Goal: Task Accomplishment & Management: Use online tool/utility

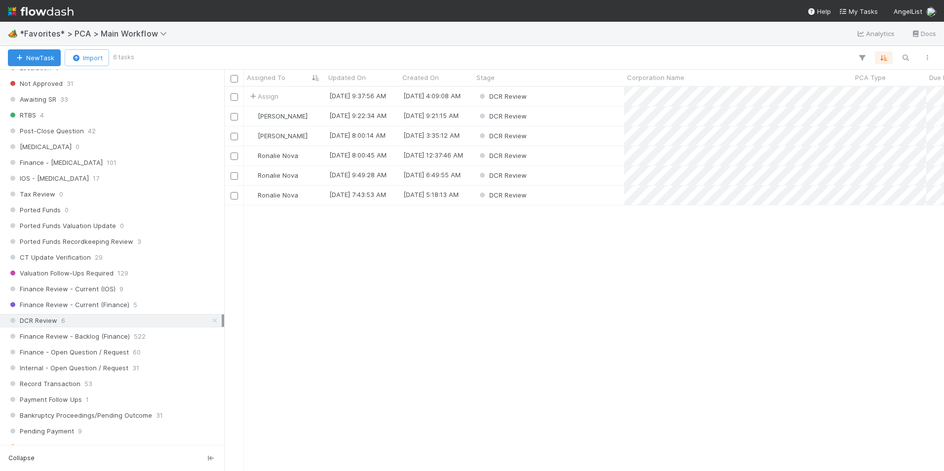
scroll to position [8, 8]
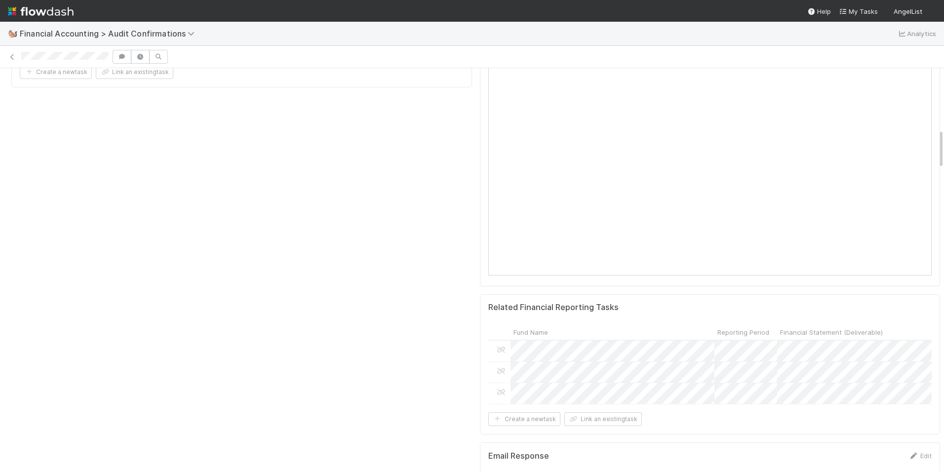
scroll to position [741, 0]
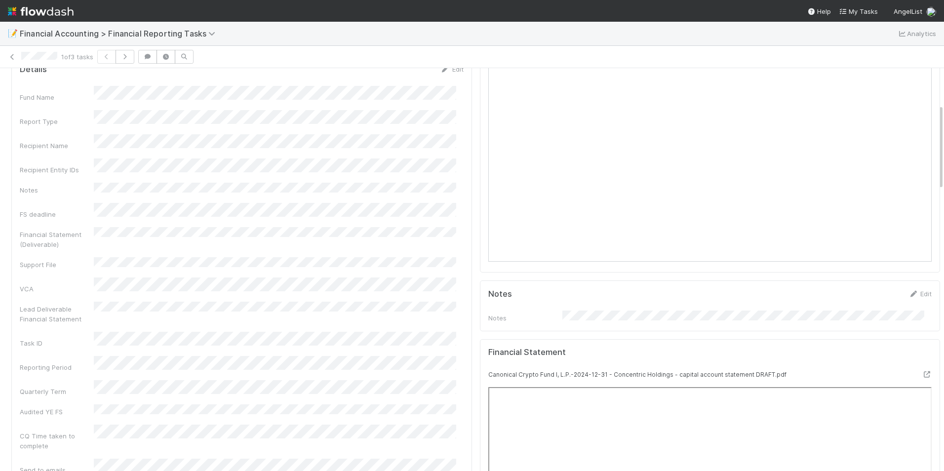
scroll to position [296, 0]
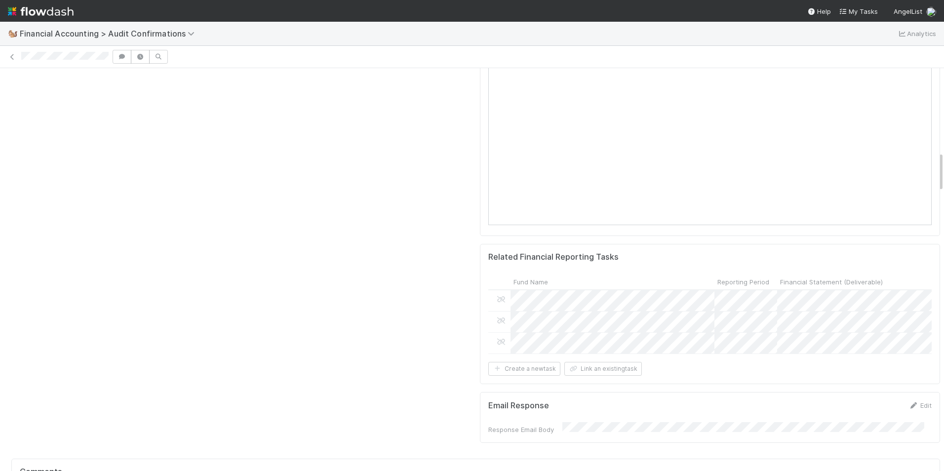
scroll to position [839, 0]
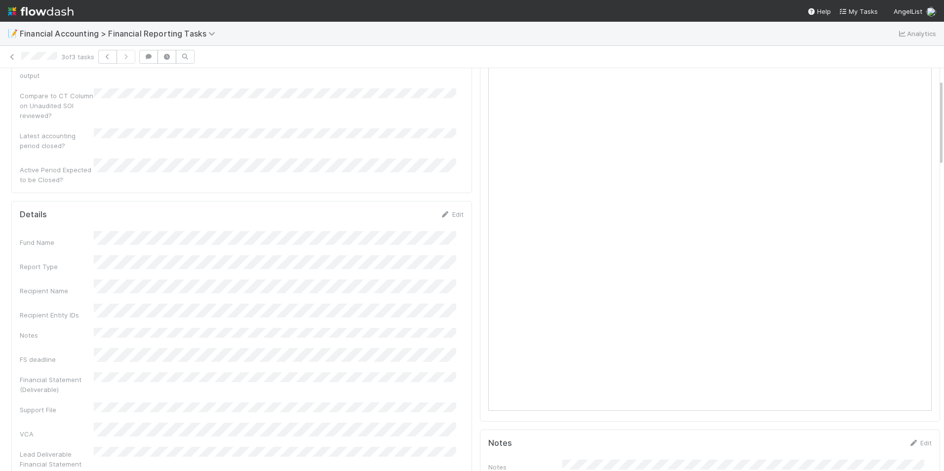
scroll to position [148, 0]
click at [13, 55] on icon at bounding box center [12, 57] width 10 height 6
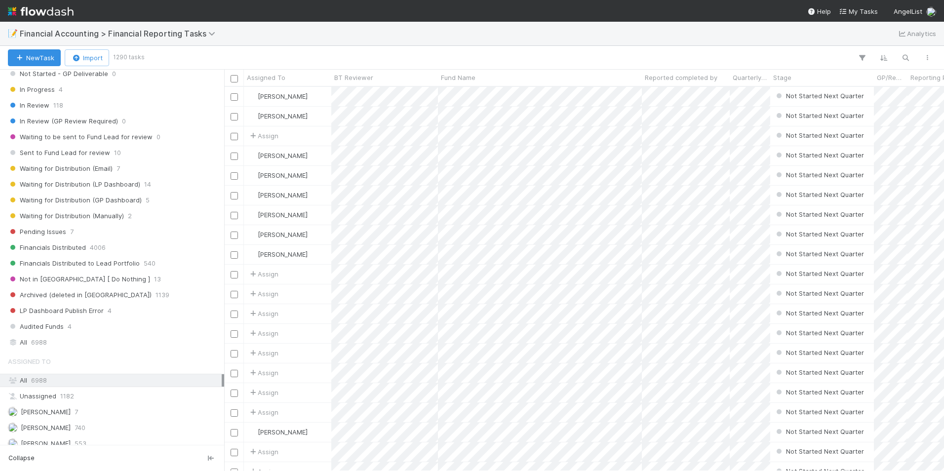
scroll to position [197, 0]
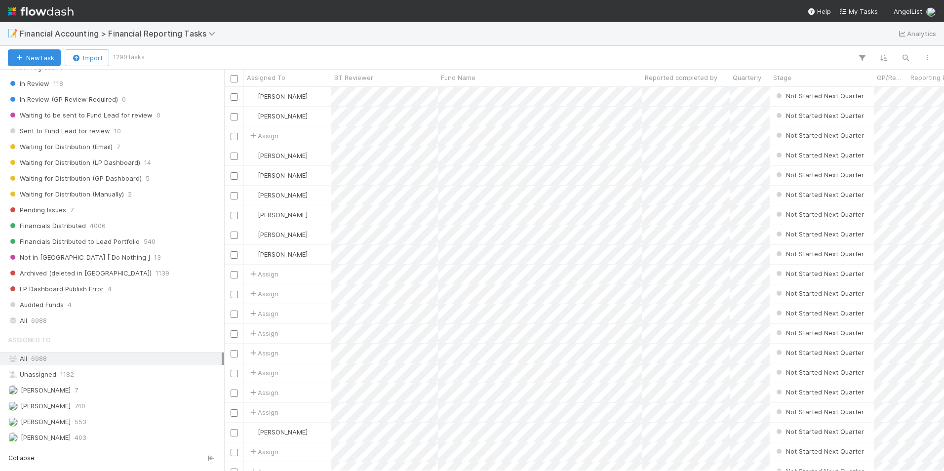
click at [86, 313] on div "Stage Active 1290 Not Started Next Quarter 1091 Not Started Current Quarter 24 …" at bounding box center [112, 151] width 224 height 351
click at [85, 317] on div "All 6988" at bounding box center [115, 320] width 214 height 12
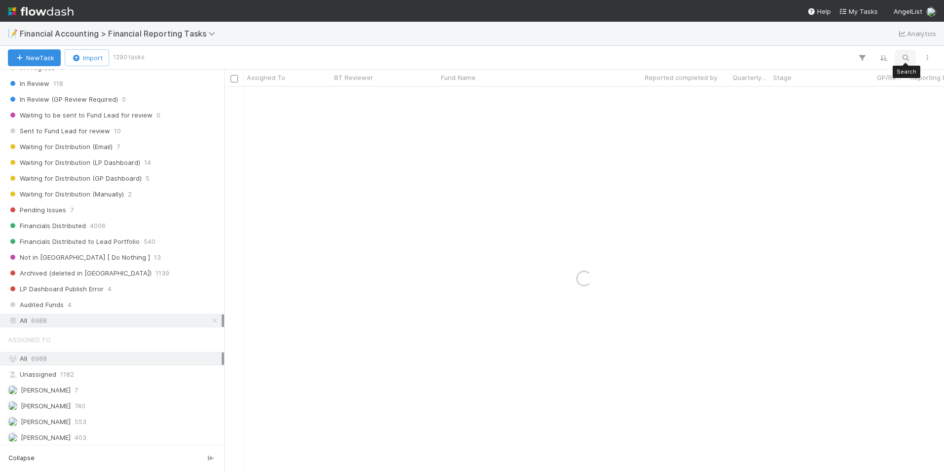
click at [900, 57] on button "button" at bounding box center [906, 57] width 18 height 13
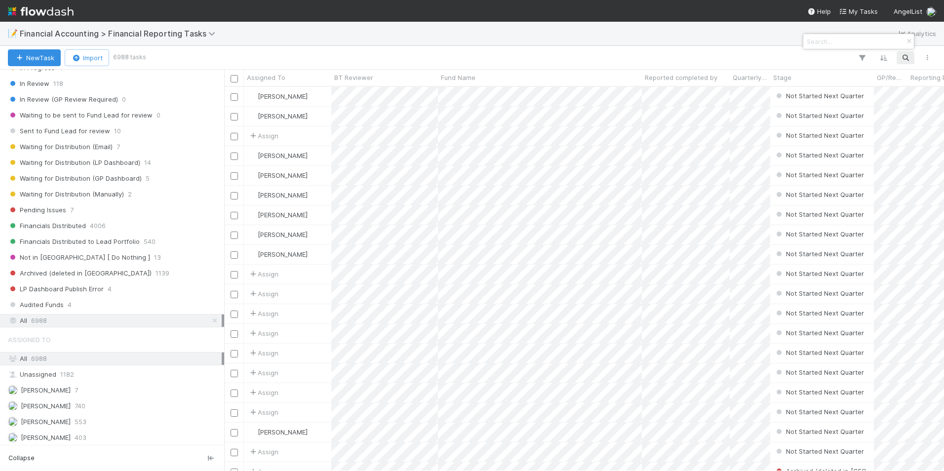
scroll to position [377, 712]
paste input "Canonical Crypto Fund I, L.P."
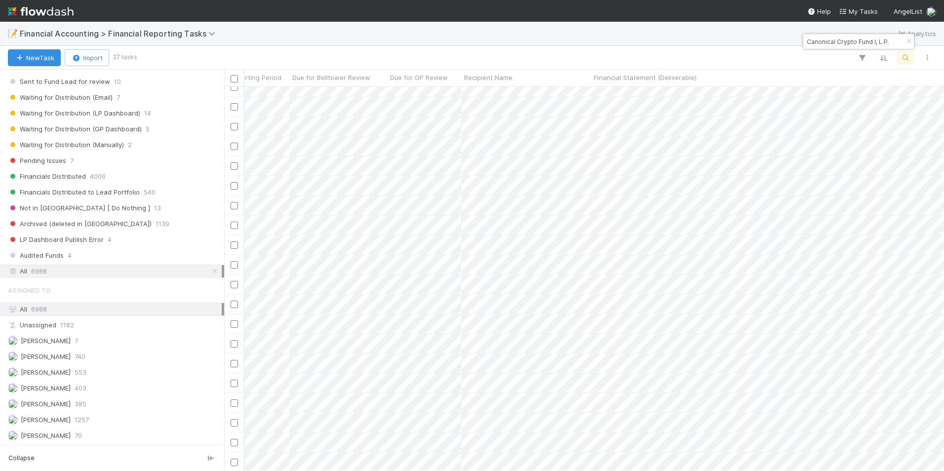
scroll to position [0, 0]
type input "Canonical Crypto Fund I, L.P."
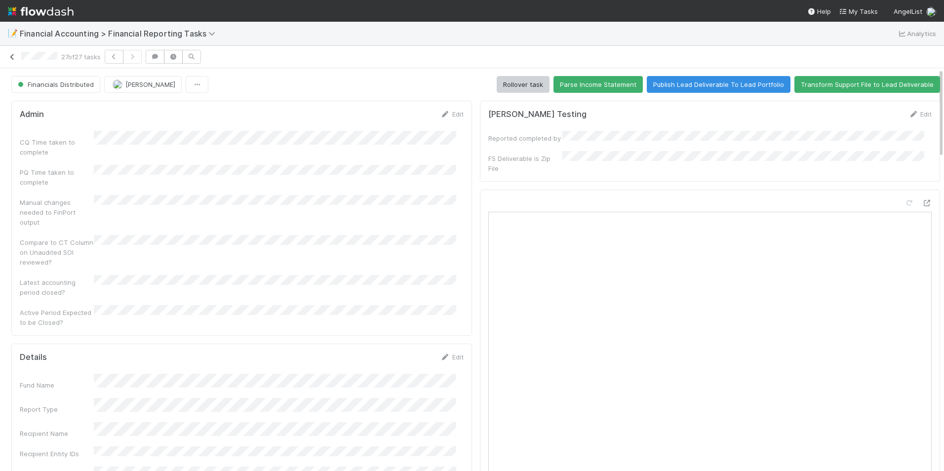
click at [16, 60] on link at bounding box center [12, 57] width 10 height 10
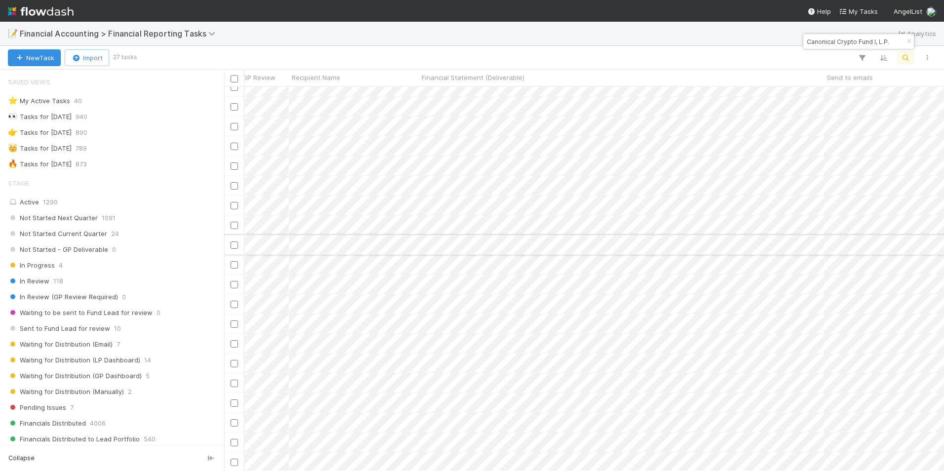
scroll to position [157, 853]
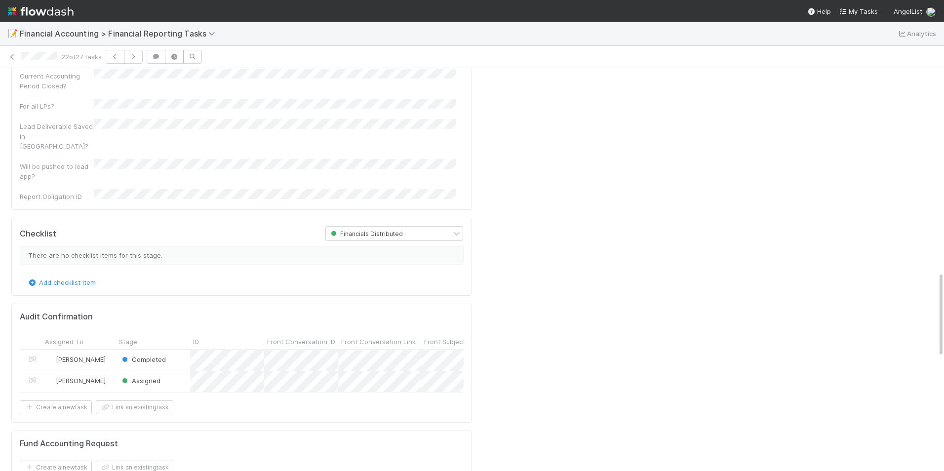
scroll to position [1135, 0]
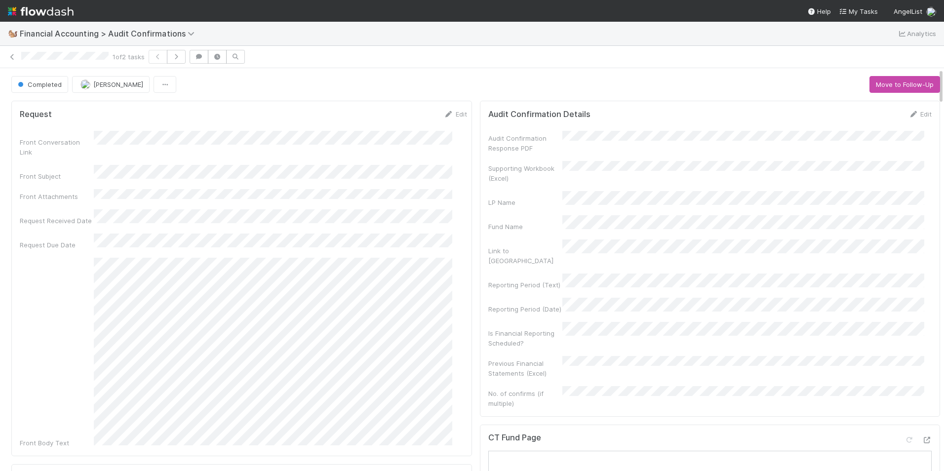
click at [453, 81] on div "Completed Conor Queenan Move to Follow-Up" at bounding box center [475, 84] width 929 height 17
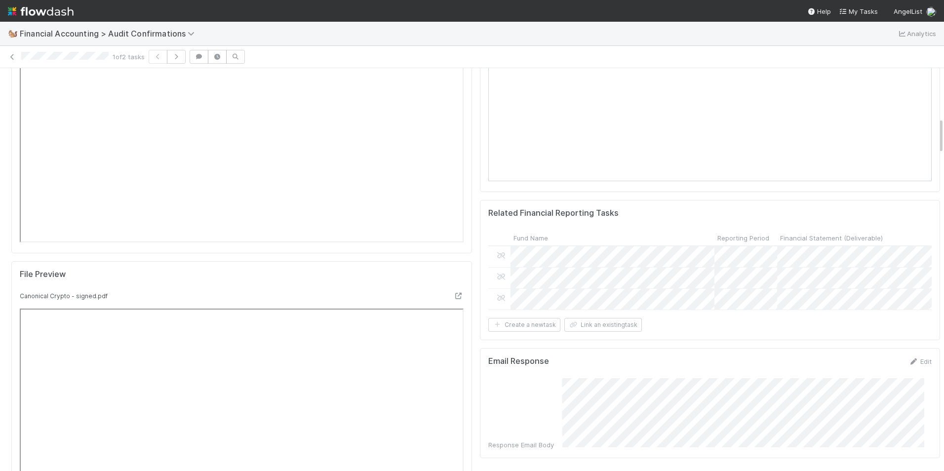
scroll to position [543, 0]
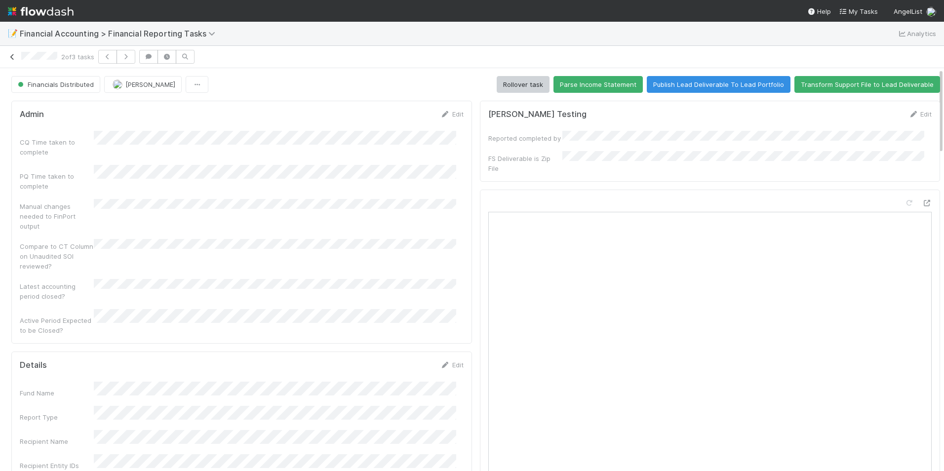
click at [15, 58] on icon at bounding box center [12, 57] width 10 height 6
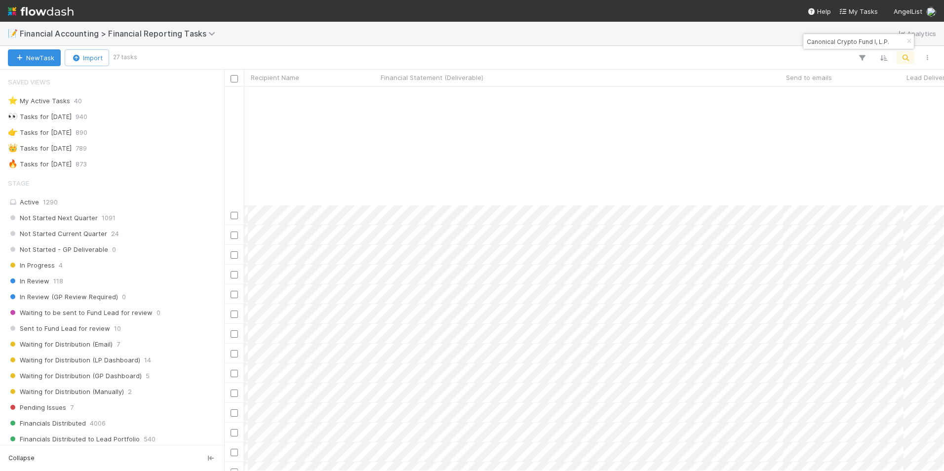
scroll to position [157, 894]
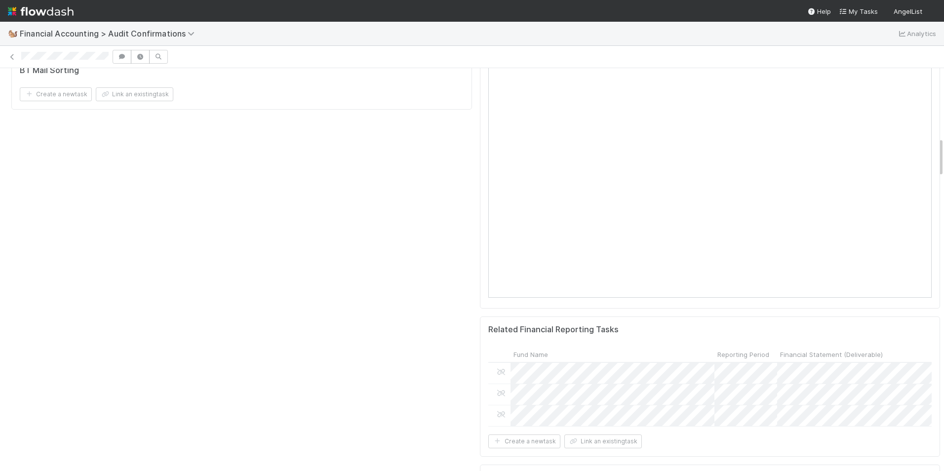
scroll to position [741, 0]
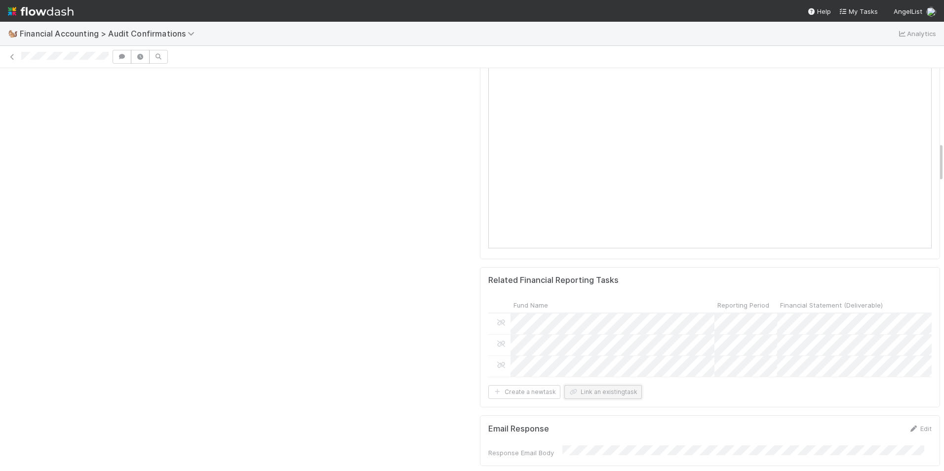
click at [585, 385] on button "Link an existing task" at bounding box center [603, 392] width 78 height 14
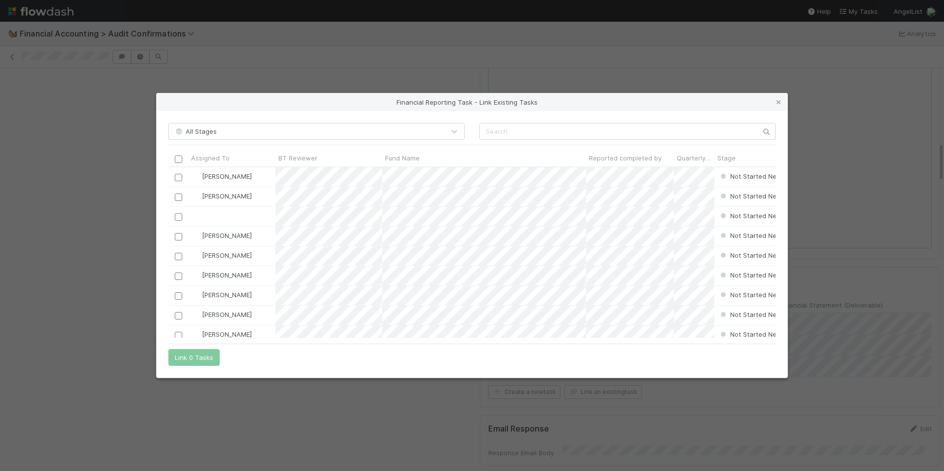
scroll to position [164, 600]
click at [587, 133] on input "text" at bounding box center [627, 131] width 296 height 17
paste input "https://flowdash.internal.angellist.com/workflows/4vIZok/tasks/n8sKpj1"
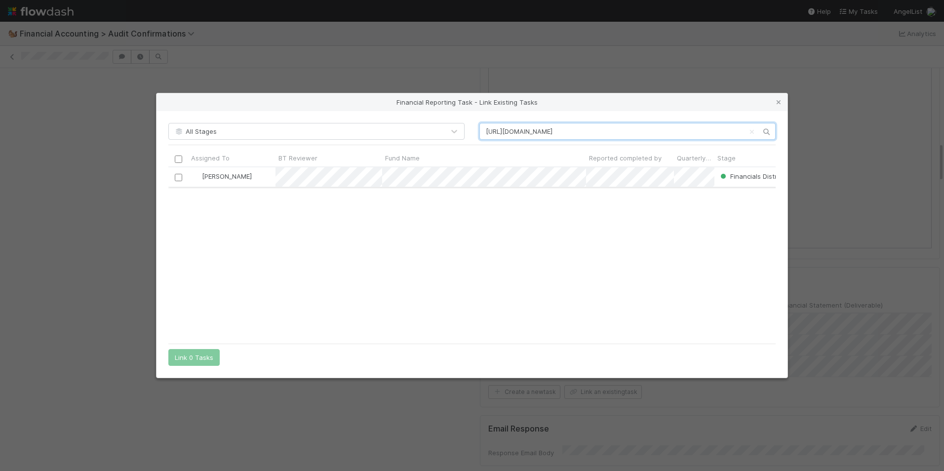
type input "https://flowdash.internal.angellist.com/workflows/4vIZok/tasks/n8sKpj1"
click at [180, 178] on input "checkbox" at bounding box center [178, 177] width 7 height 7
click at [186, 355] on button "Link 1 Task" at bounding box center [191, 357] width 47 height 17
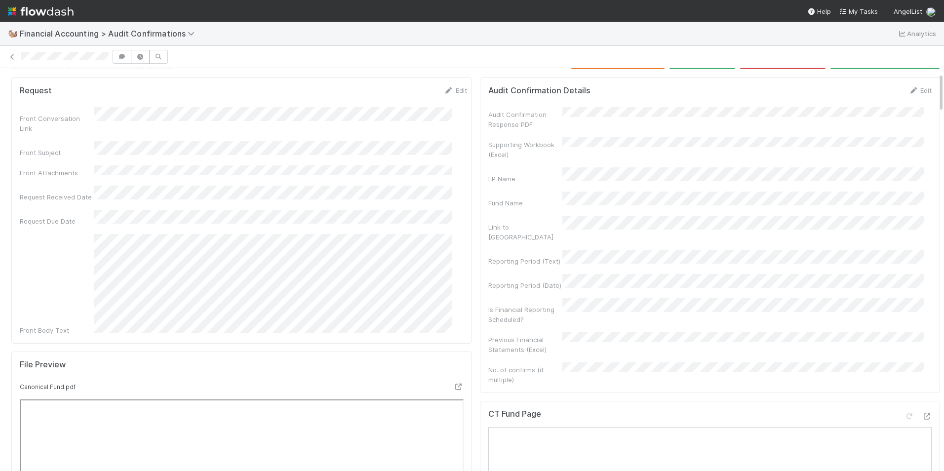
scroll to position [0, 0]
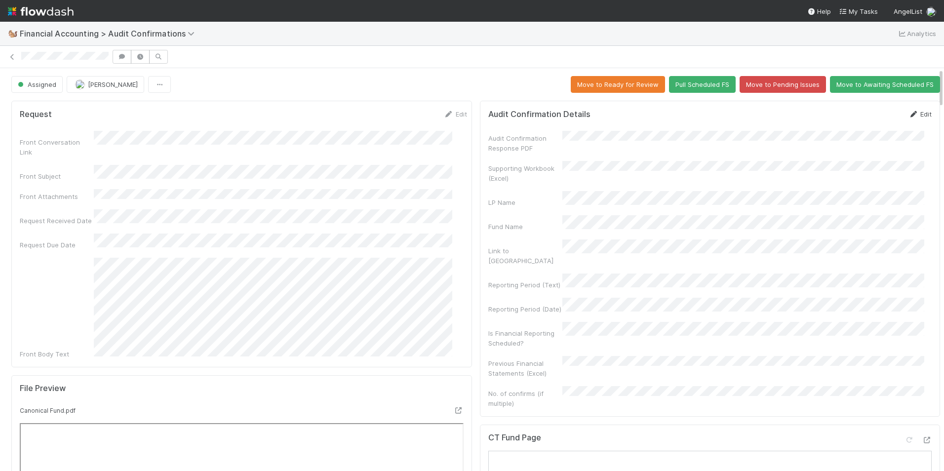
click at [911, 117] on link "Edit" at bounding box center [919, 114] width 23 height 8
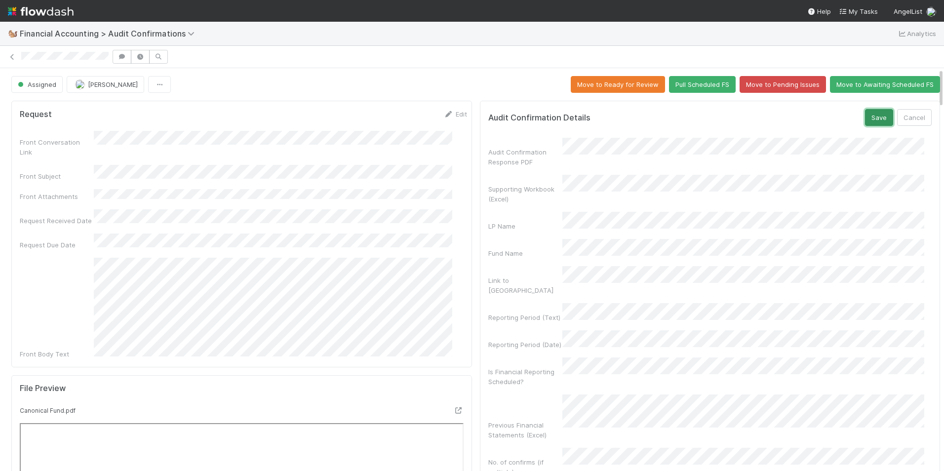
click at [867, 116] on button "Save" at bounding box center [879, 117] width 28 height 17
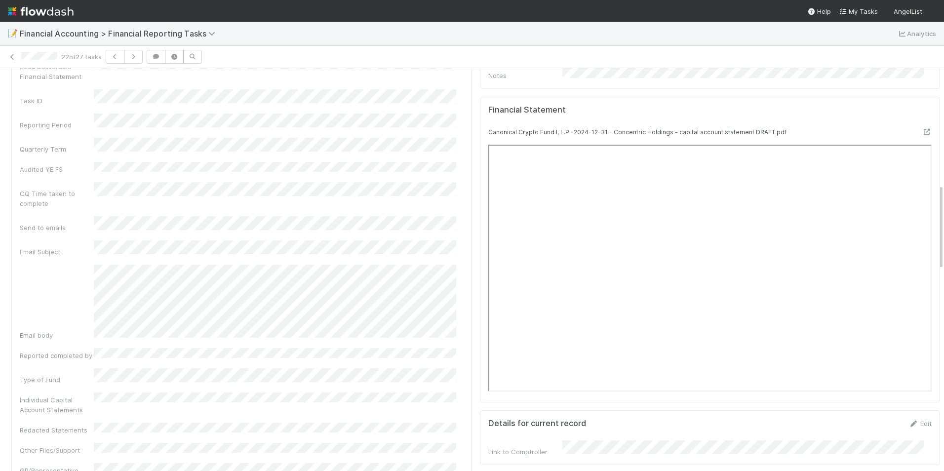
scroll to position [543, 0]
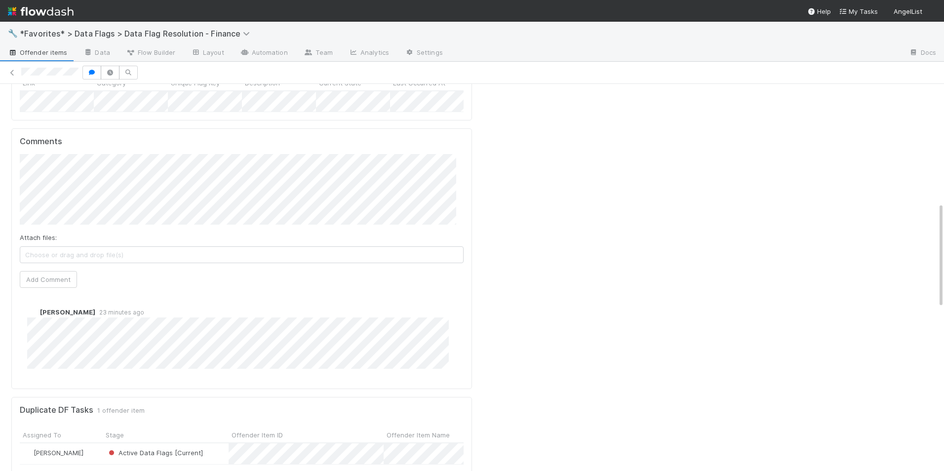
scroll to position [444, 0]
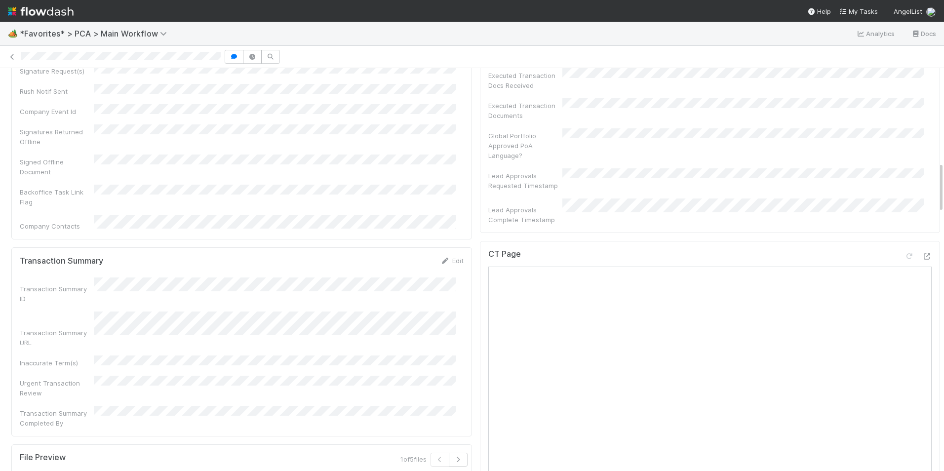
scroll to position [741, 0]
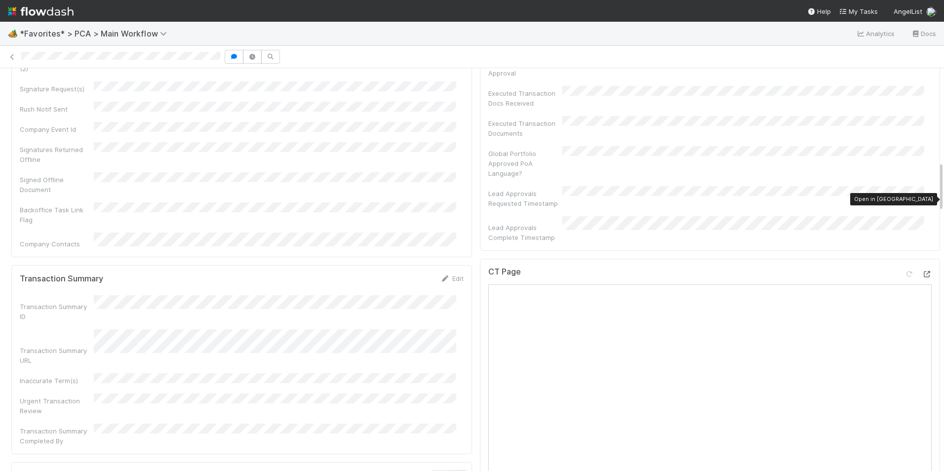
click at [922, 271] on icon at bounding box center [927, 274] width 10 height 6
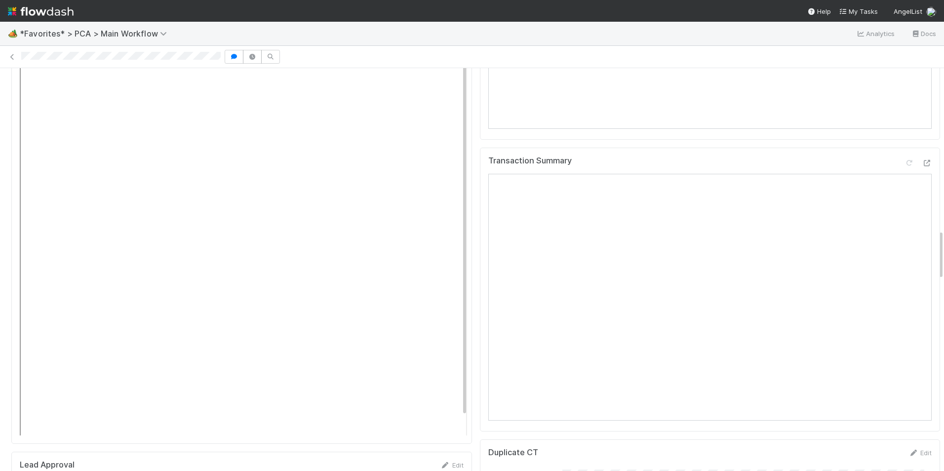
scroll to position [1284, 0]
click at [922, 167] on icon at bounding box center [927, 170] width 10 height 6
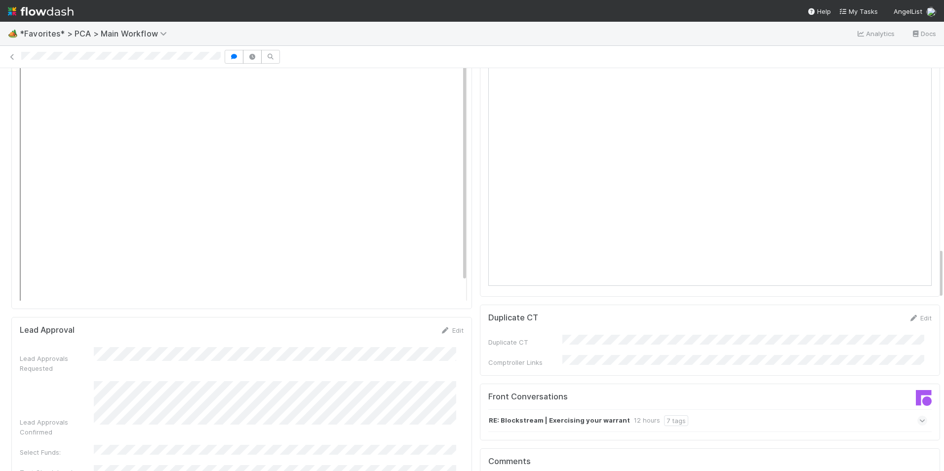
scroll to position [1432, 0]
click at [919, 410] on icon at bounding box center [922, 415] width 6 height 10
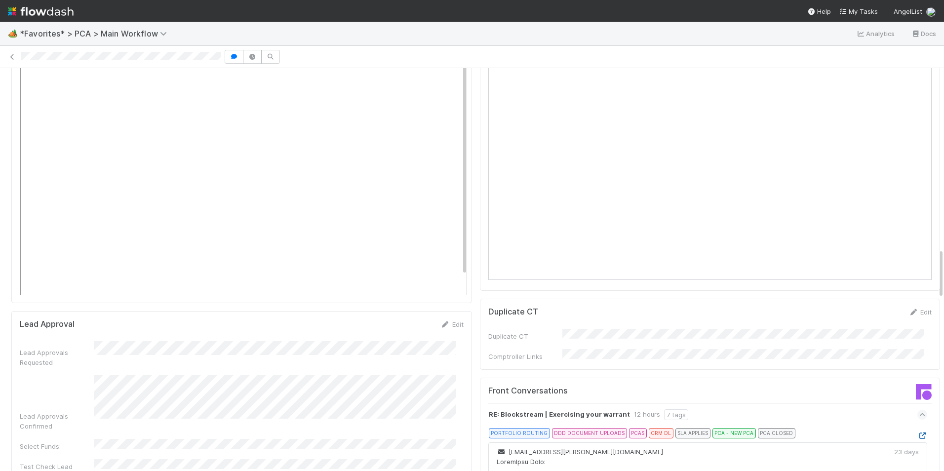
click at [917, 432] on icon at bounding box center [922, 435] width 10 height 6
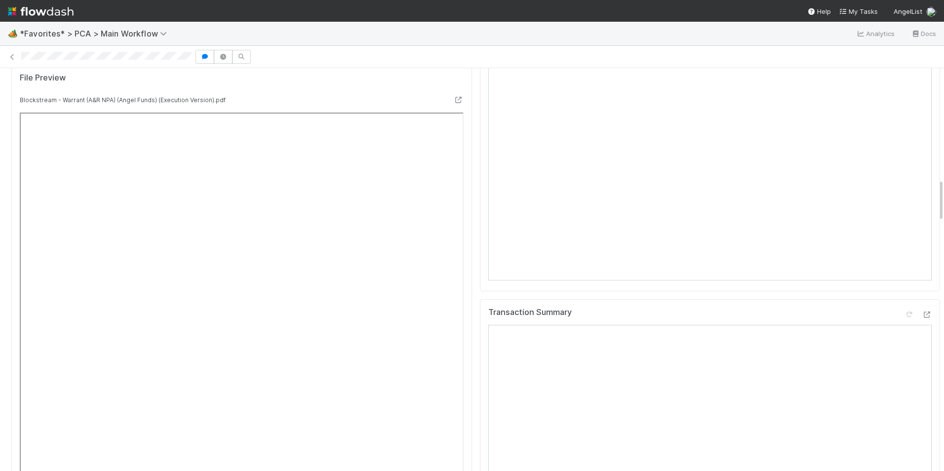
scroll to position [1037, 0]
